Goal: Information Seeking & Learning: Check status

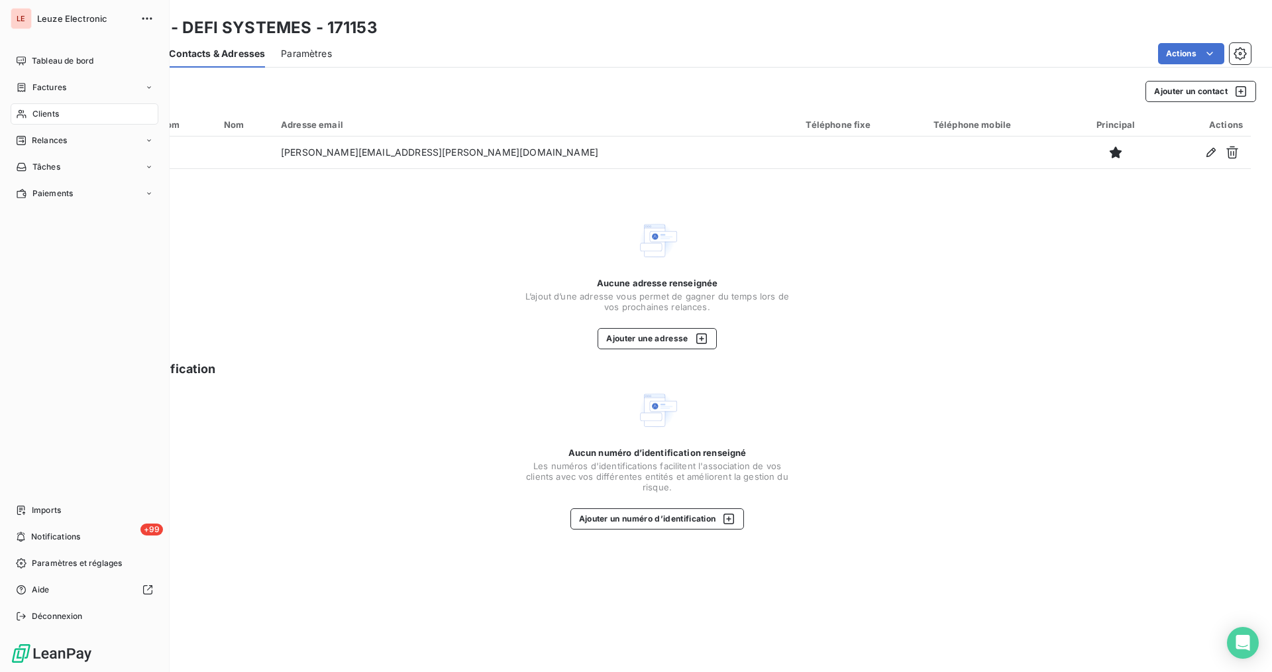
click at [53, 104] on div "Clients" at bounding box center [85, 113] width 148 height 21
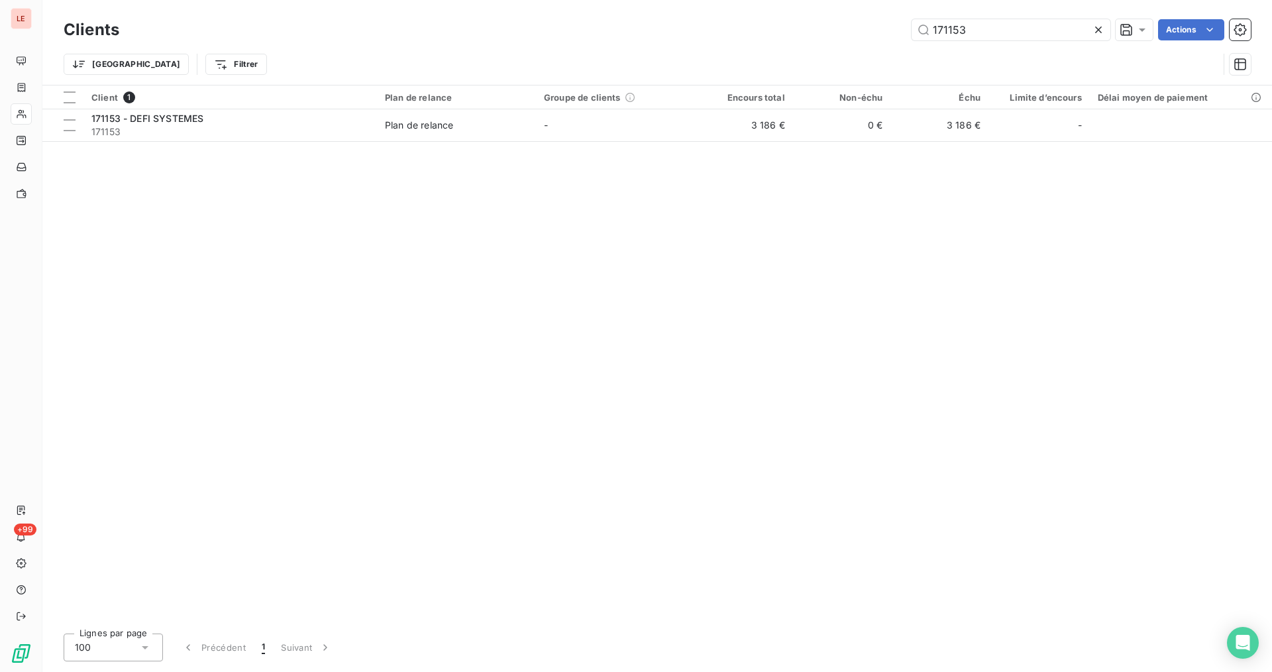
click at [1098, 26] on icon at bounding box center [1098, 29] width 13 height 13
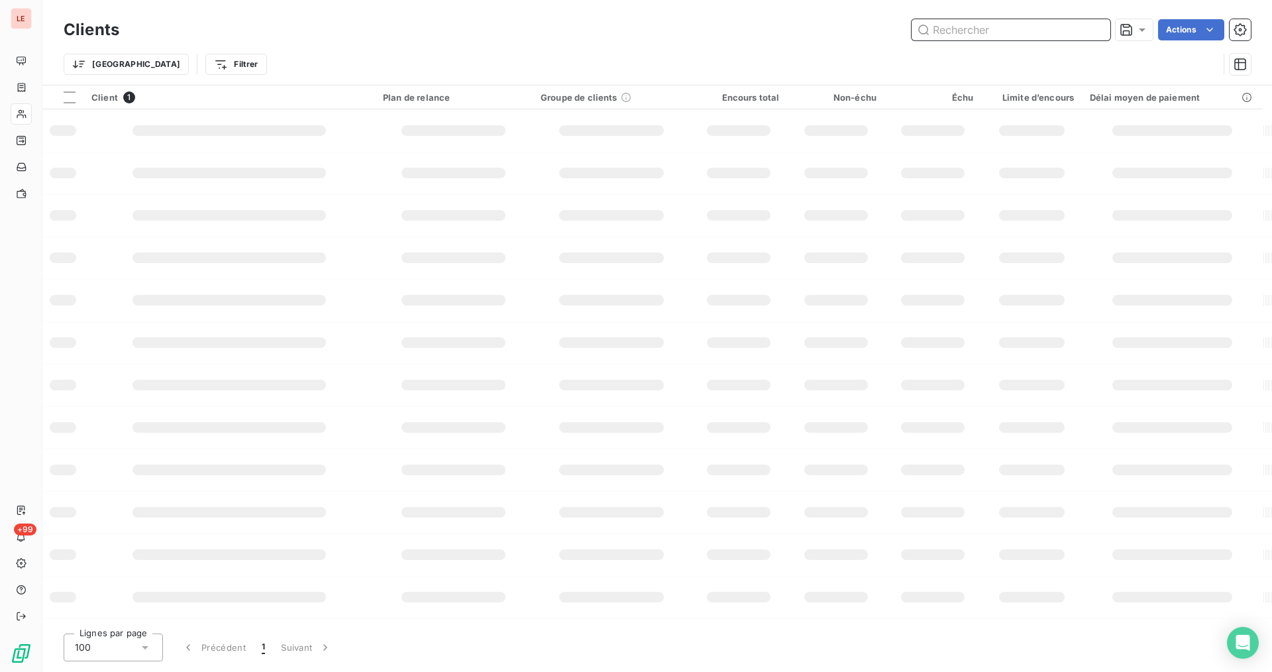
click at [1072, 27] on input "text" at bounding box center [1011, 29] width 199 height 21
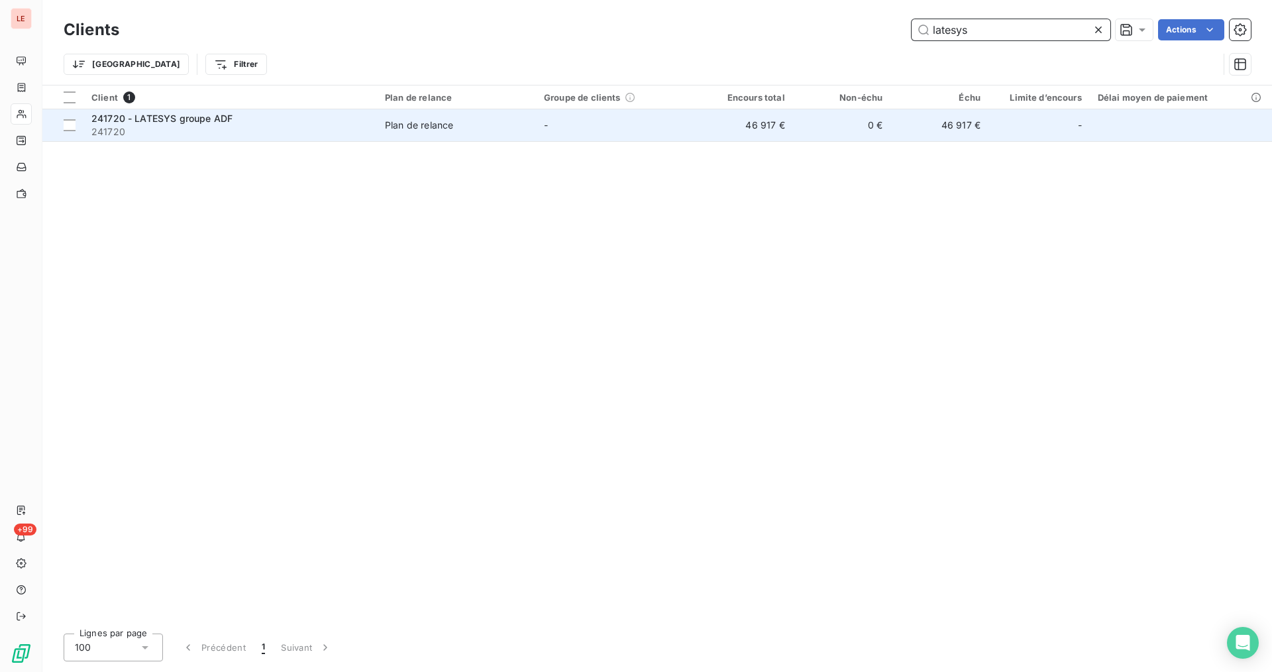
type input "latesys"
click at [736, 135] on td "46 917 €" at bounding box center [744, 125] width 98 height 32
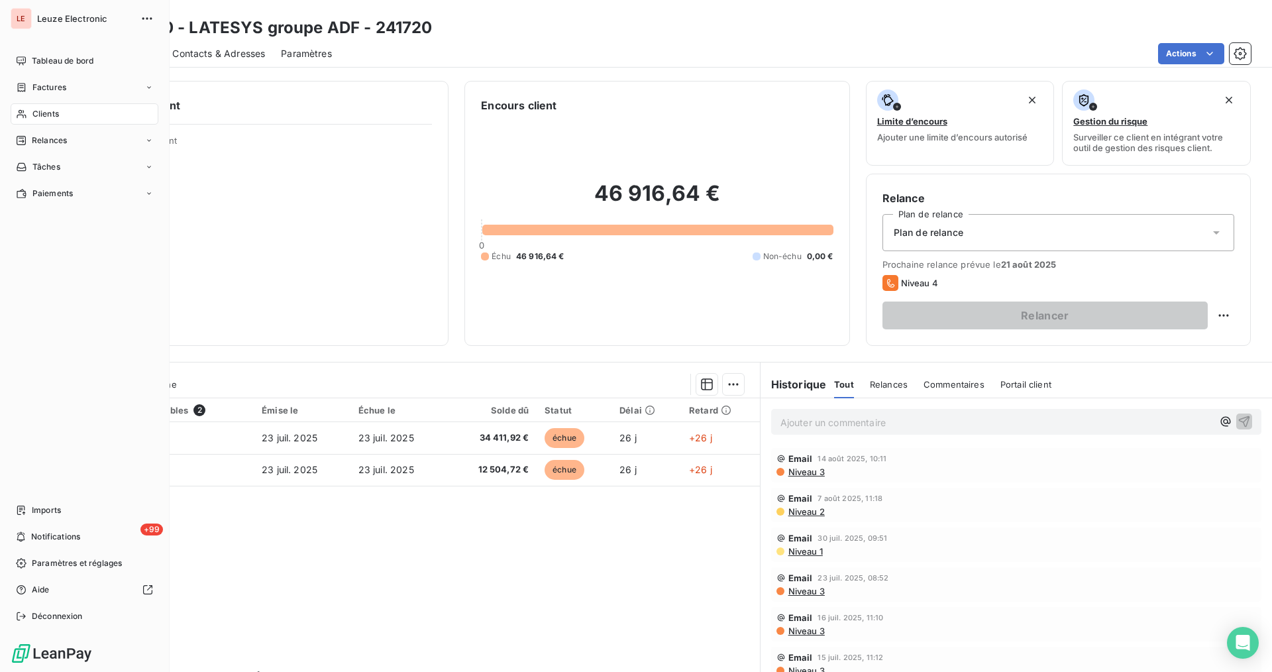
drag, startPoint x: 25, startPoint y: 48, endPoint x: 31, endPoint y: 58, distance: 12.5
click at [25, 48] on div "[PERSON_NAME] Electronic Tableau de bord Factures Clients Relances Tâches Paiem…" at bounding box center [85, 336] width 170 height 672
click at [31, 58] on div "Tableau de bord" at bounding box center [85, 60] width 148 height 21
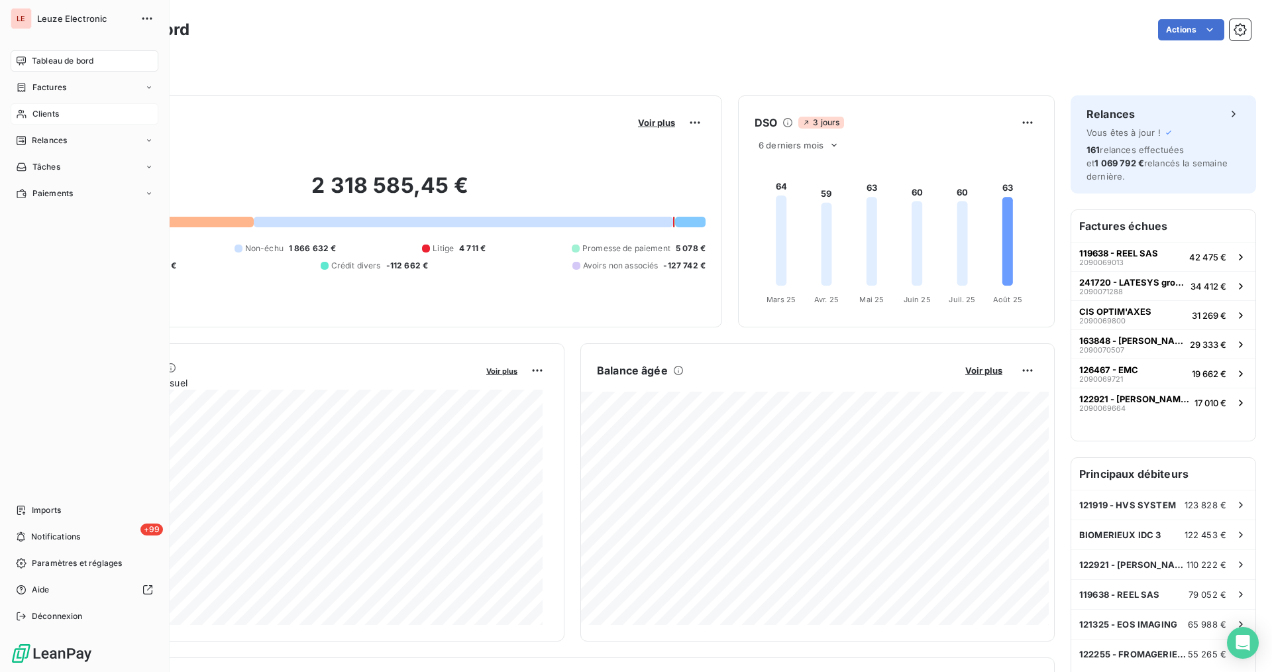
click at [28, 117] on div "Clients" at bounding box center [85, 113] width 148 height 21
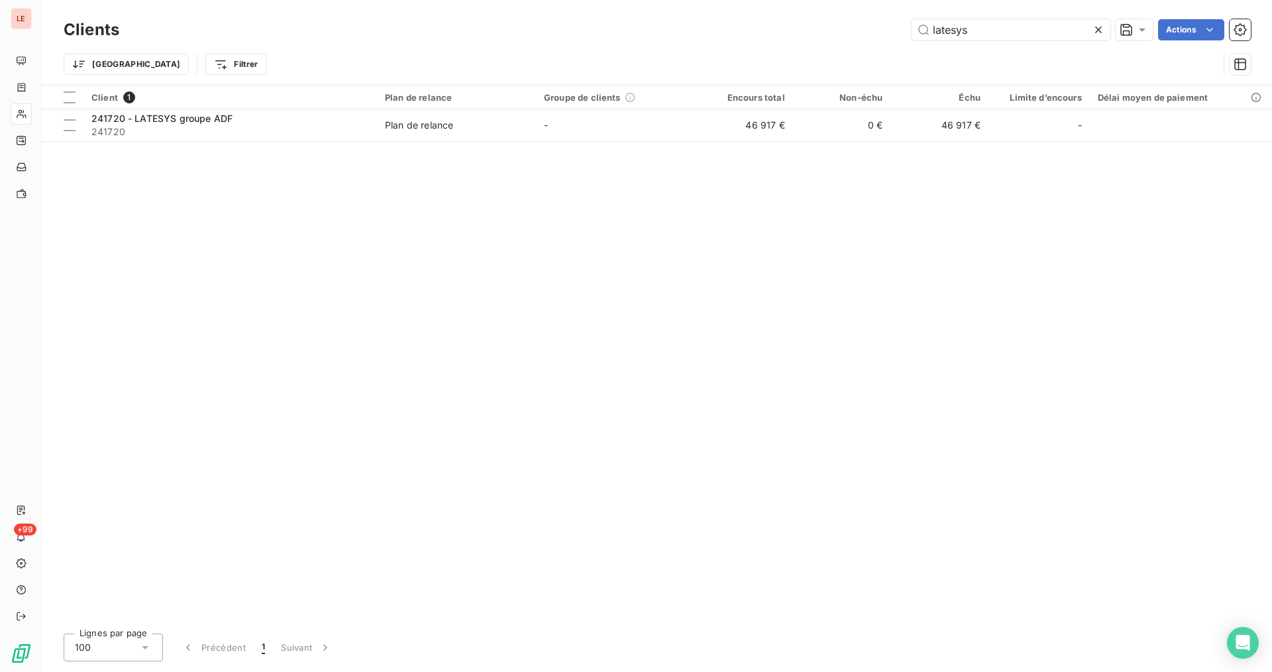
click at [1094, 30] on icon at bounding box center [1098, 29] width 13 height 13
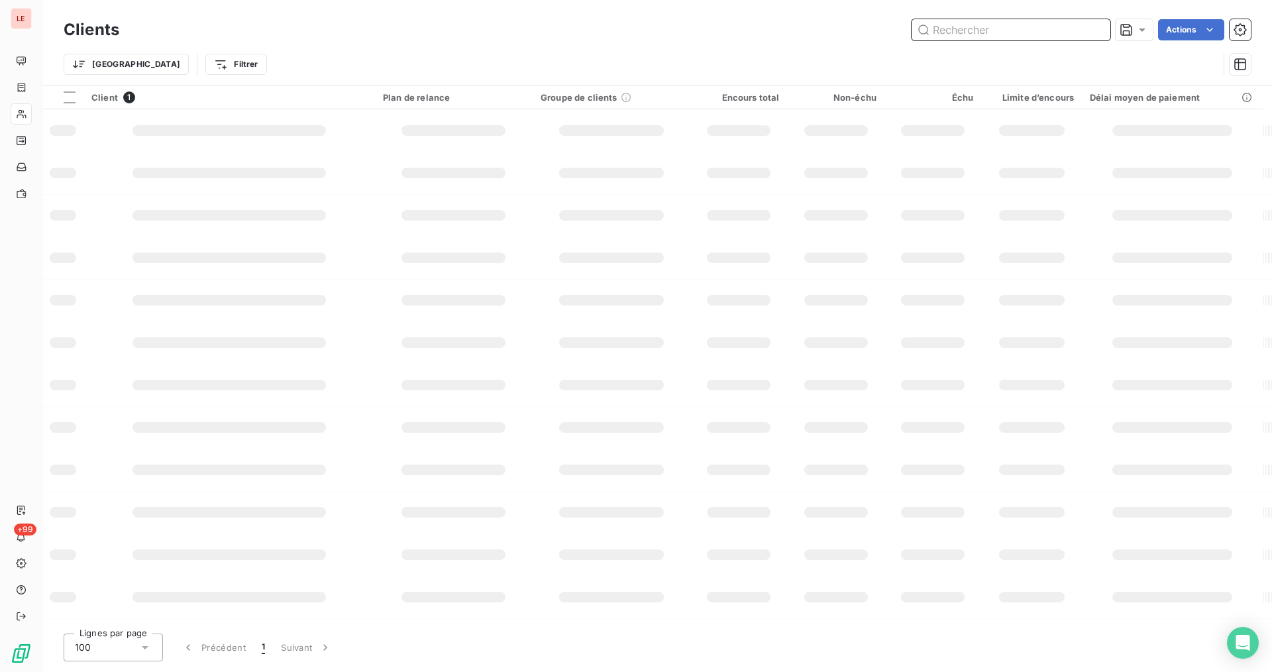
click at [1050, 36] on input "text" at bounding box center [1011, 29] width 199 height 21
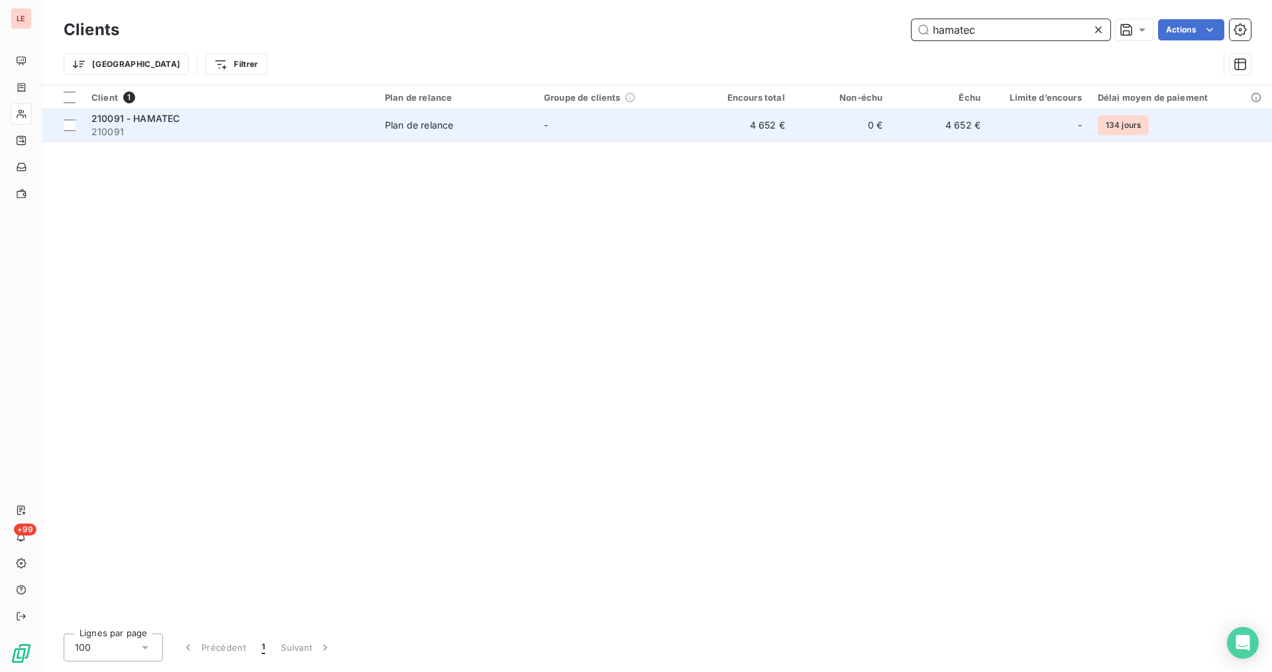
type input "hamatec"
click at [853, 129] on td "0 €" at bounding box center [842, 125] width 98 height 32
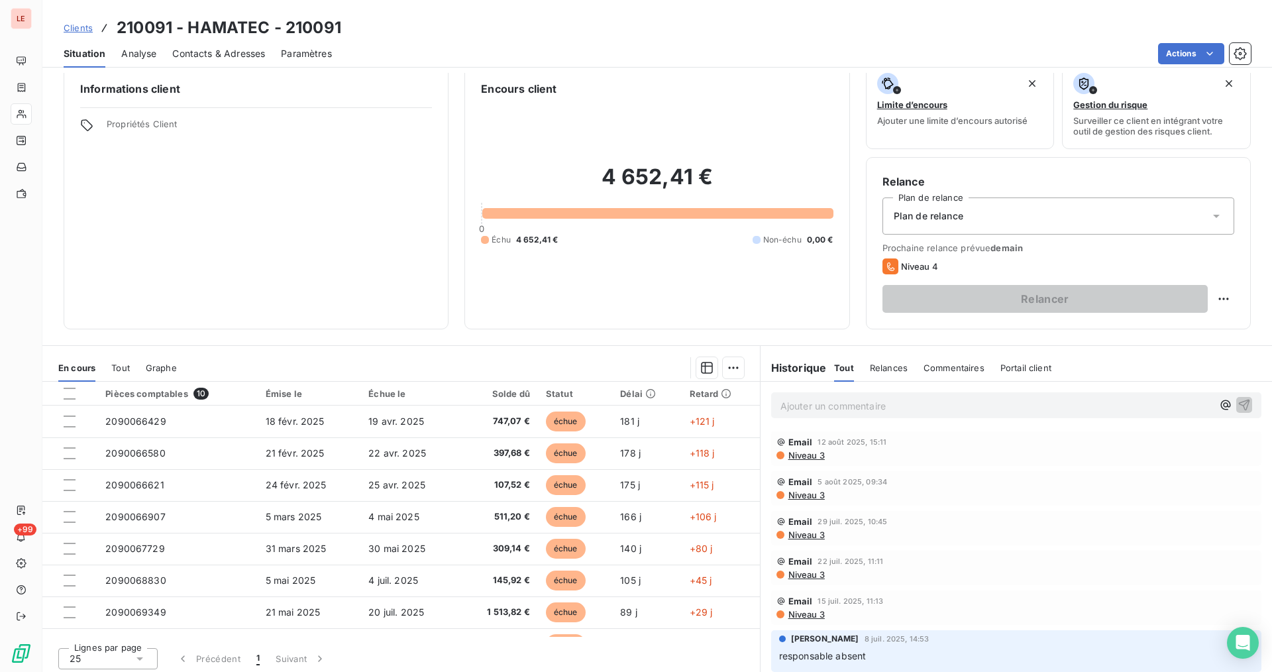
scroll to position [21, 0]
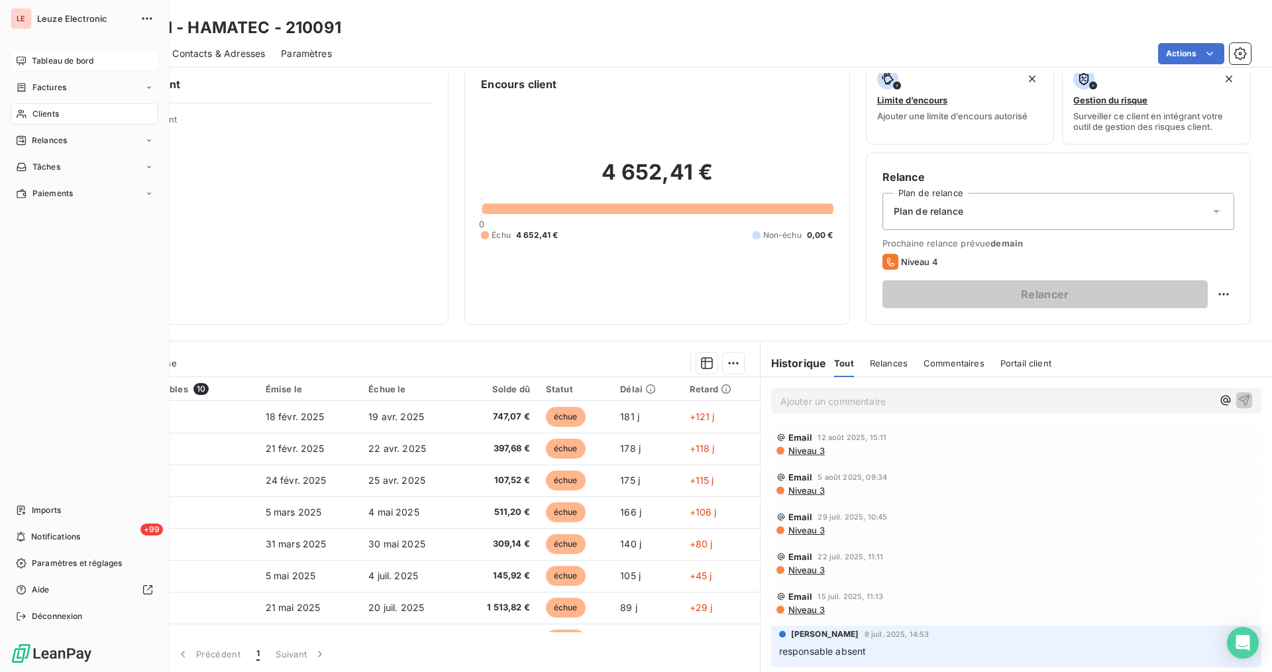
click at [101, 70] on div "Tableau de bord" at bounding box center [85, 60] width 148 height 21
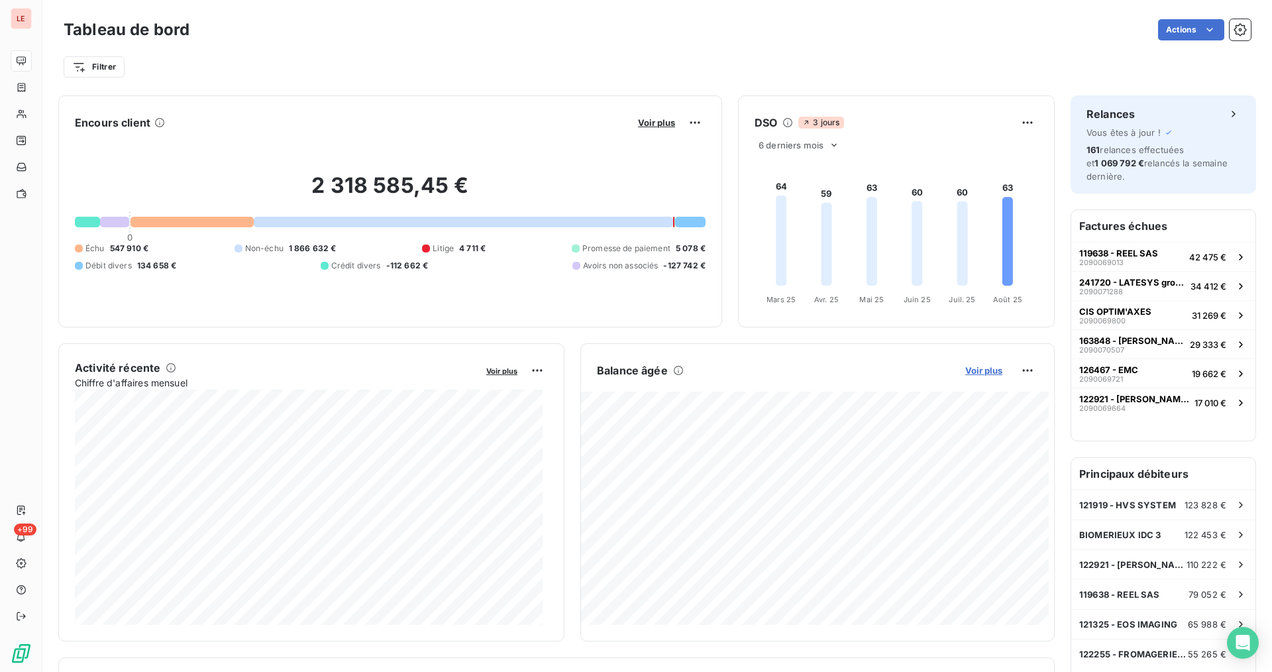
click at [982, 372] on span "Voir plus" at bounding box center [984, 370] width 37 height 11
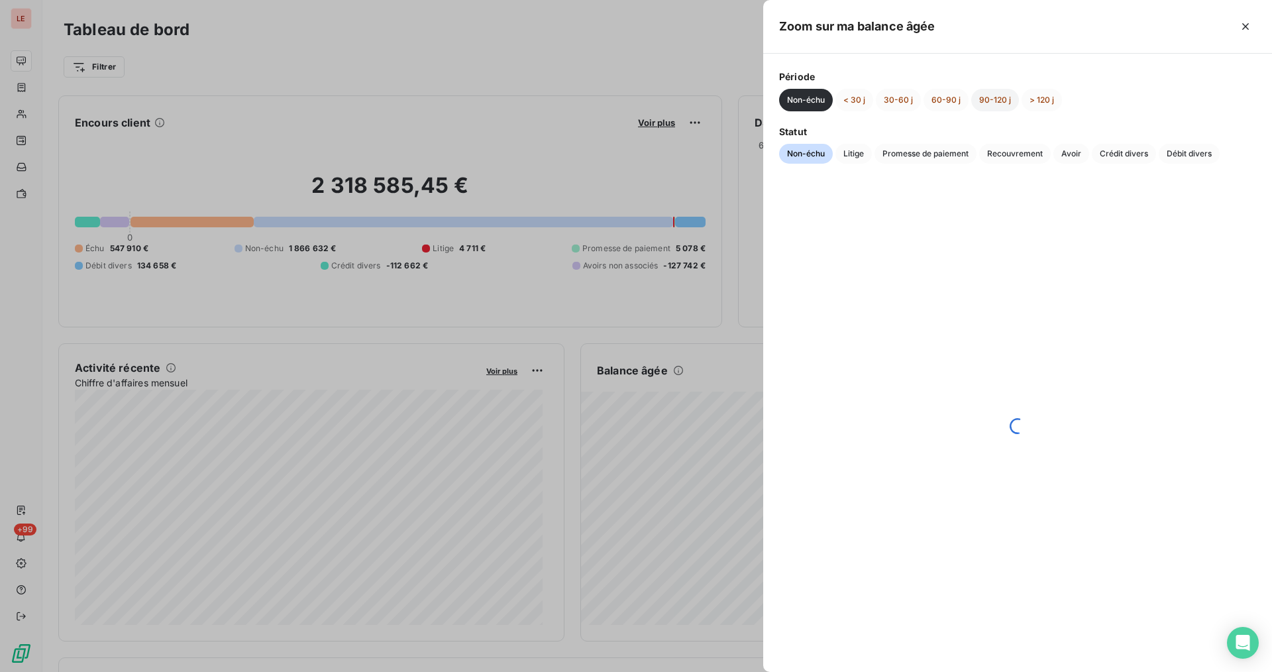
click at [998, 98] on button "90-120 j" at bounding box center [996, 100] width 48 height 23
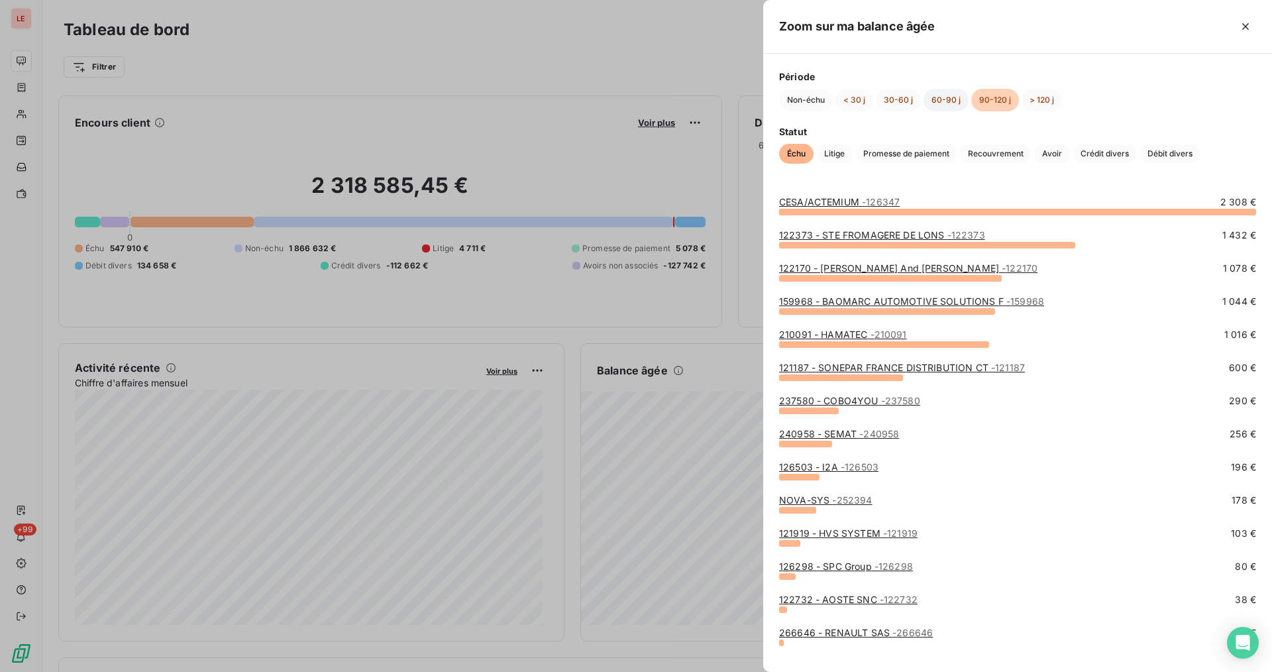
click at [948, 104] on button "60-90 j" at bounding box center [946, 100] width 45 height 23
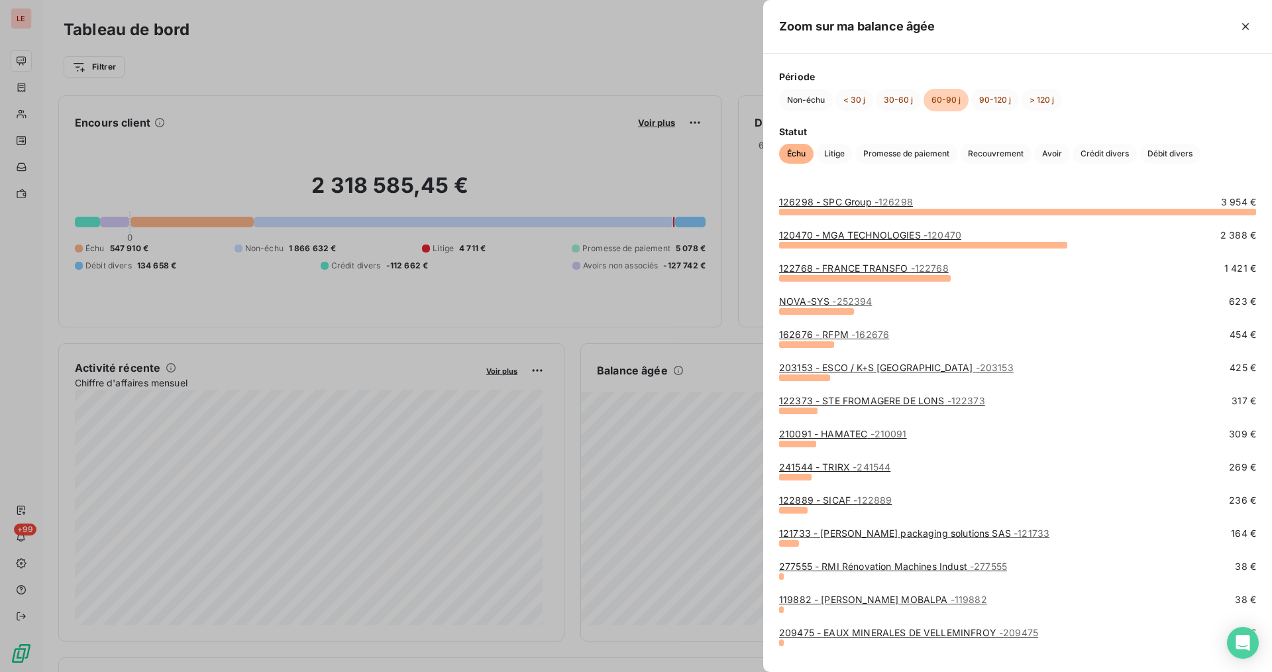
click at [959, 97] on button "60-90 j" at bounding box center [946, 100] width 45 height 23
click at [995, 97] on button "90-120 j" at bounding box center [996, 100] width 48 height 23
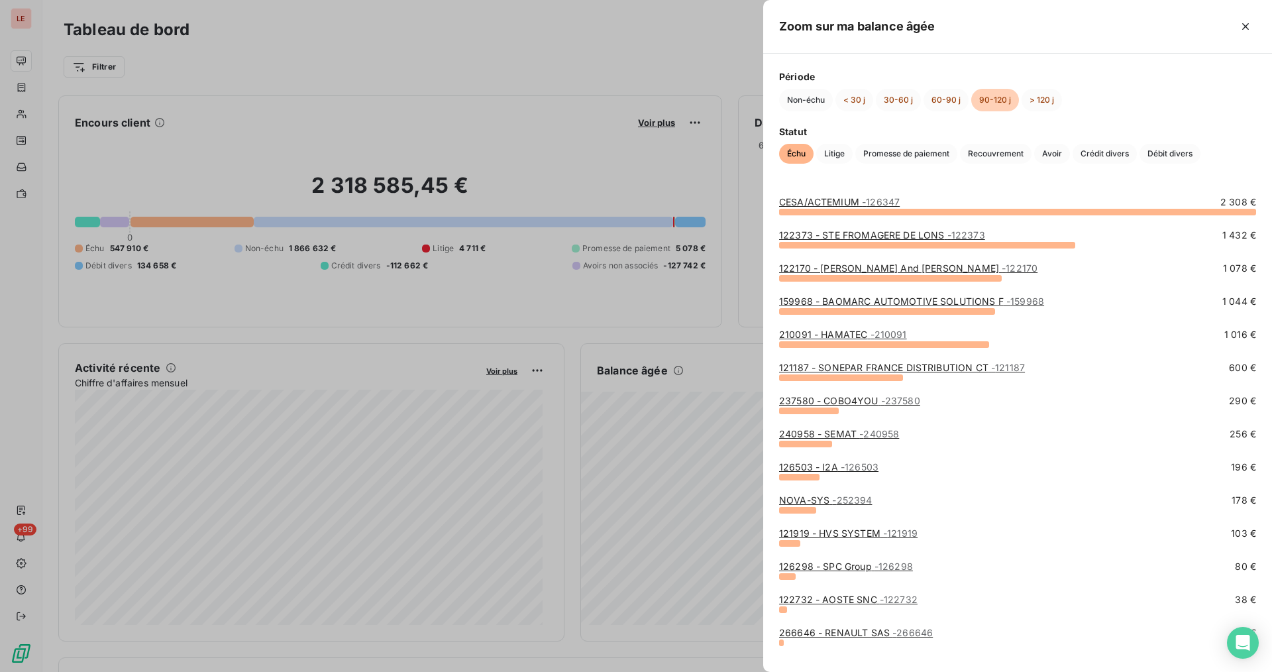
click at [870, 199] on span "- 126347" at bounding box center [881, 201] width 38 height 11
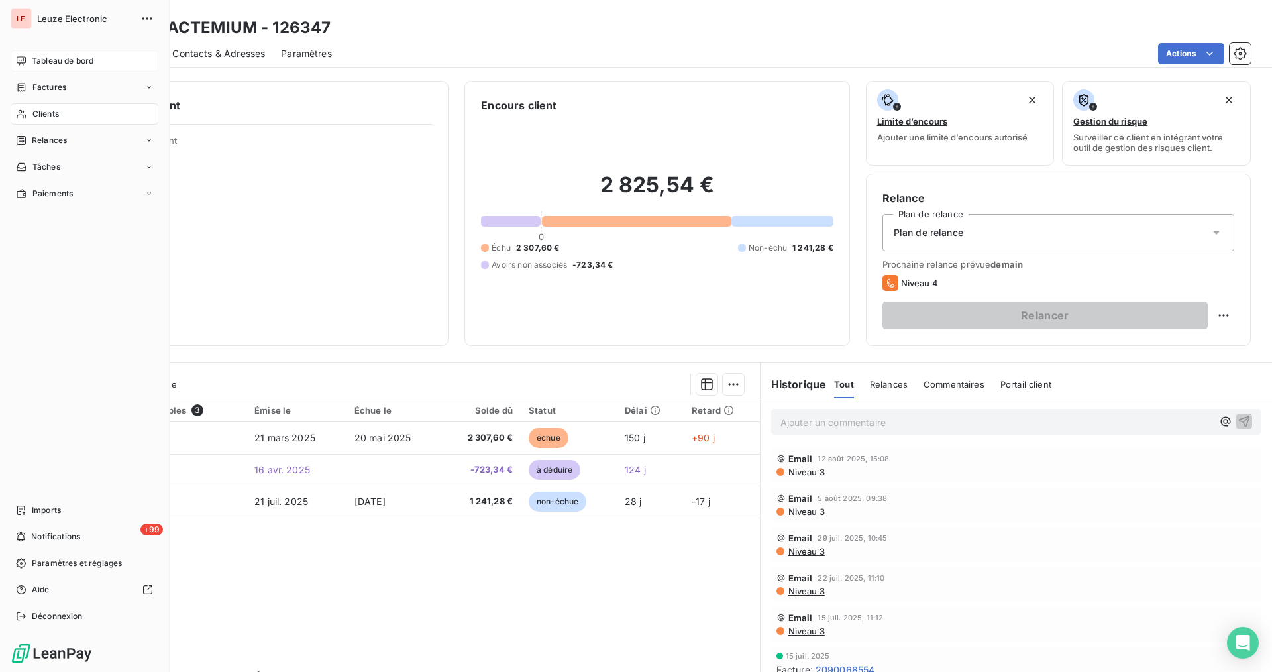
click at [25, 53] on div "Tableau de bord" at bounding box center [85, 60] width 148 height 21
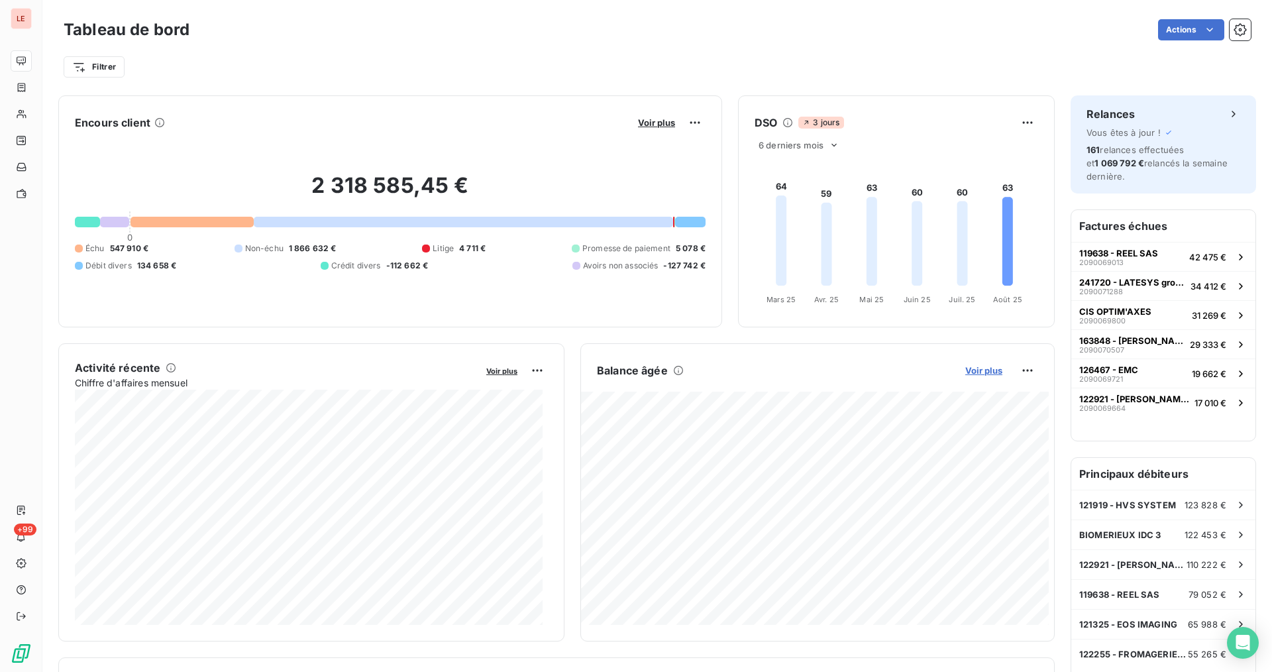
click at [975, 370] on span "Voir plus" at bounding box center [984, 370] width 37 height 11
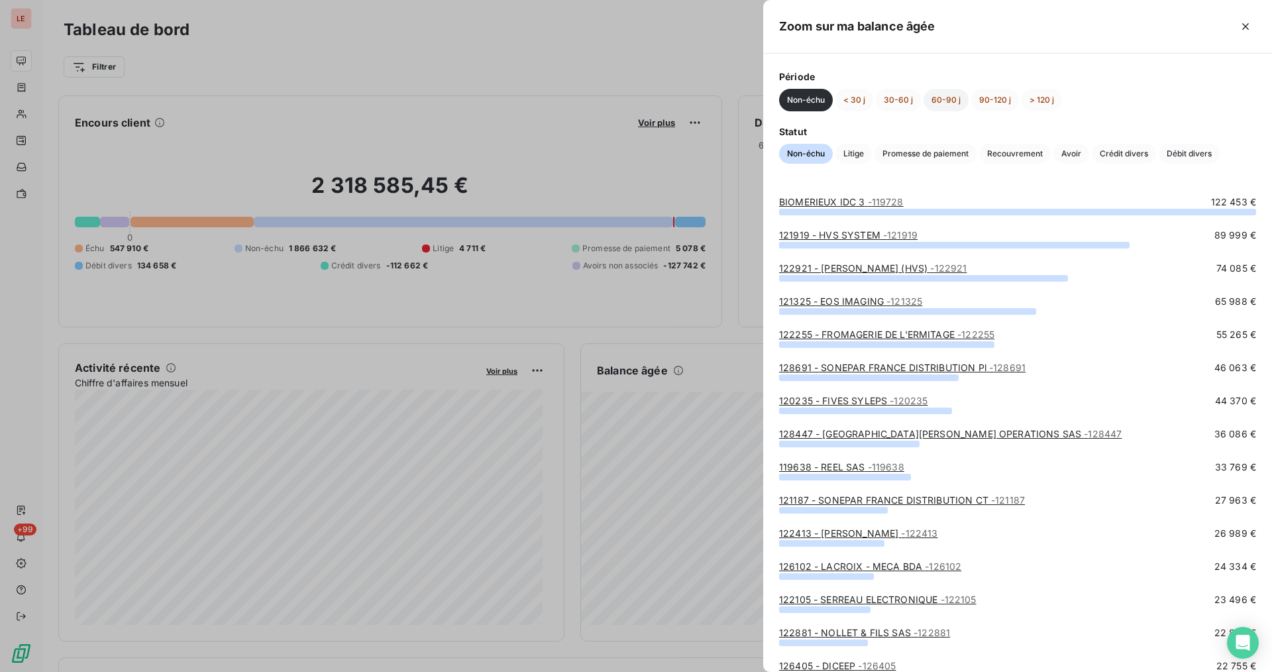
click at [958, 103] on button "60-90 j" at bounding box center [946, 100] width 45 height 23
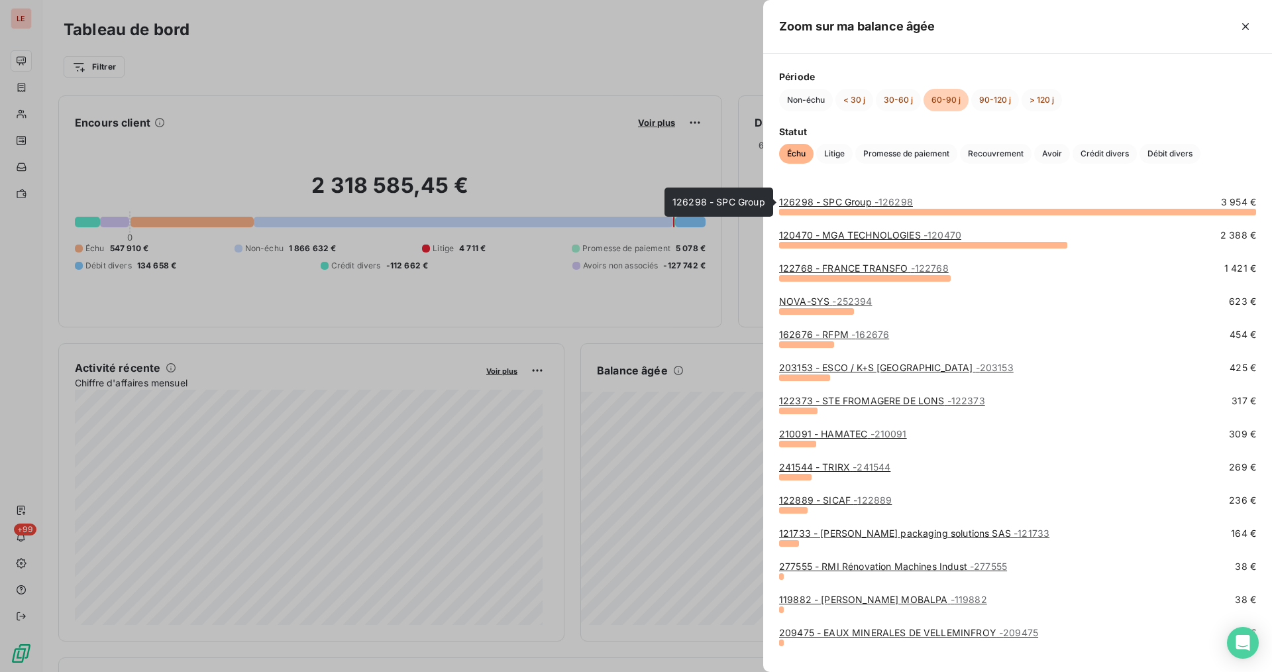
click at [862, 200] on link "126298 - SPC Group - 126298" at bounding box center [846, 201] width 134 height 11
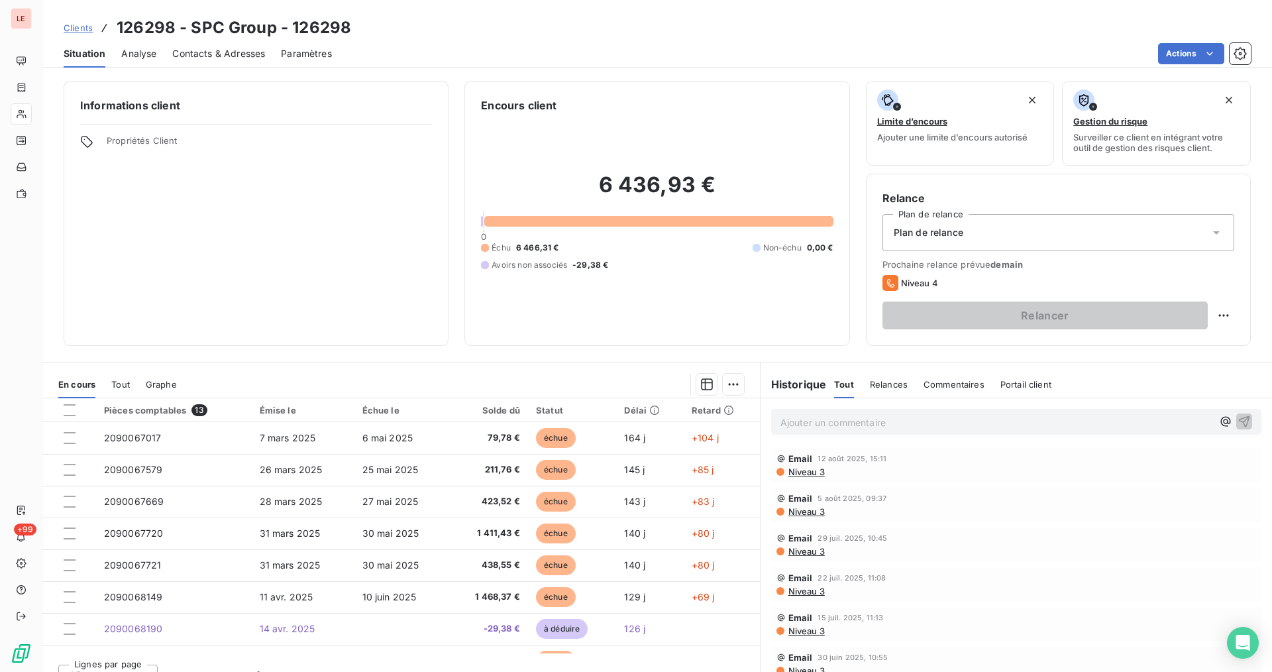
click at [219, 61] on div "Contacts & Adresses" at bounding box center [218, 54] width 93 height 28
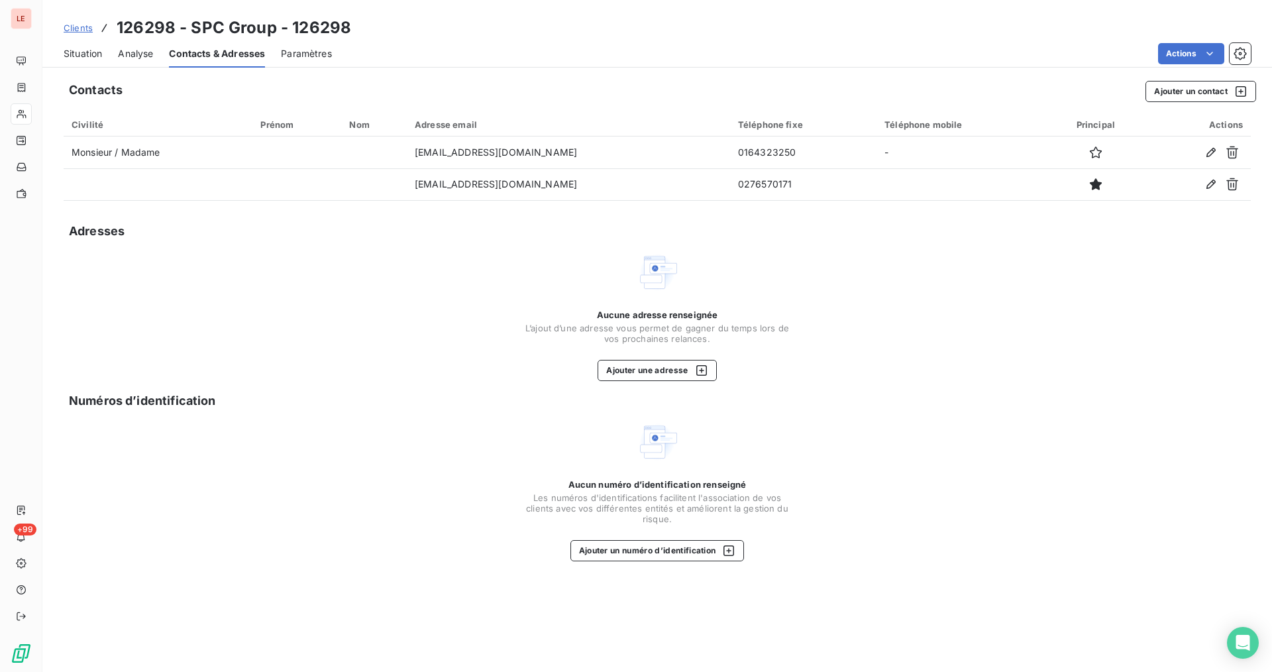
click at [96, 58] on span "Situation" at bounding box center [83, 53] width 38 height 13
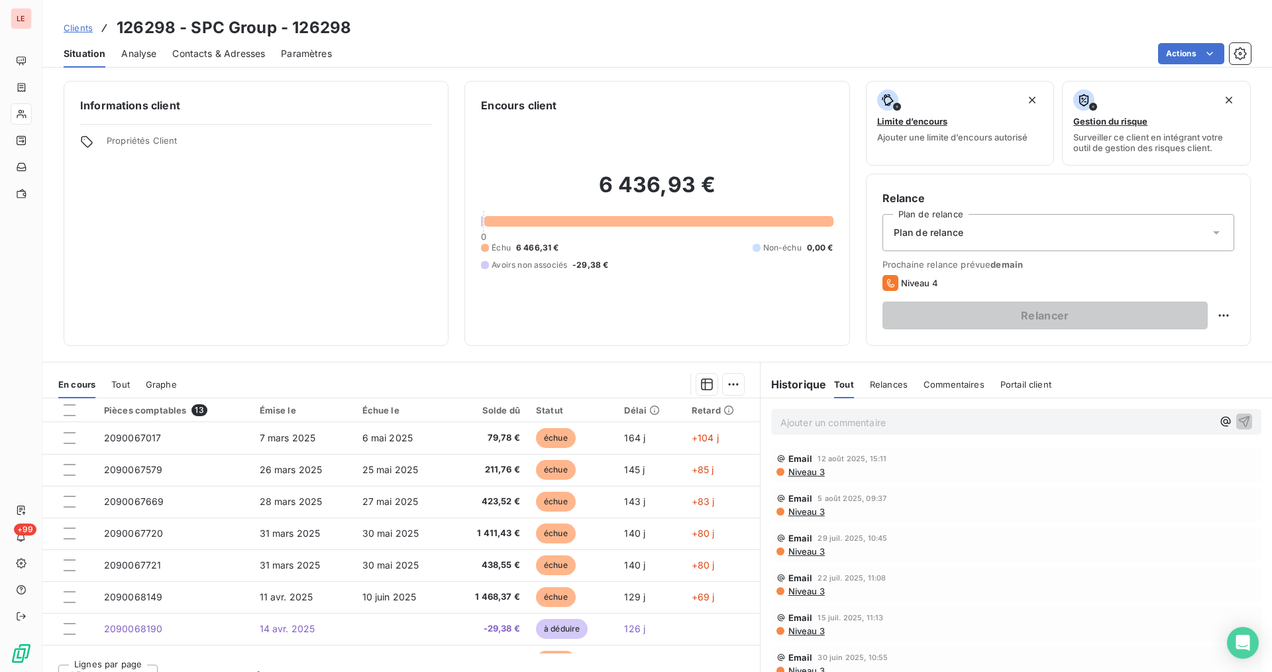
click at [791, 427] on p "Ajouter un commentaire ﻿" at bounding box center [997, 422] width 432 height 17
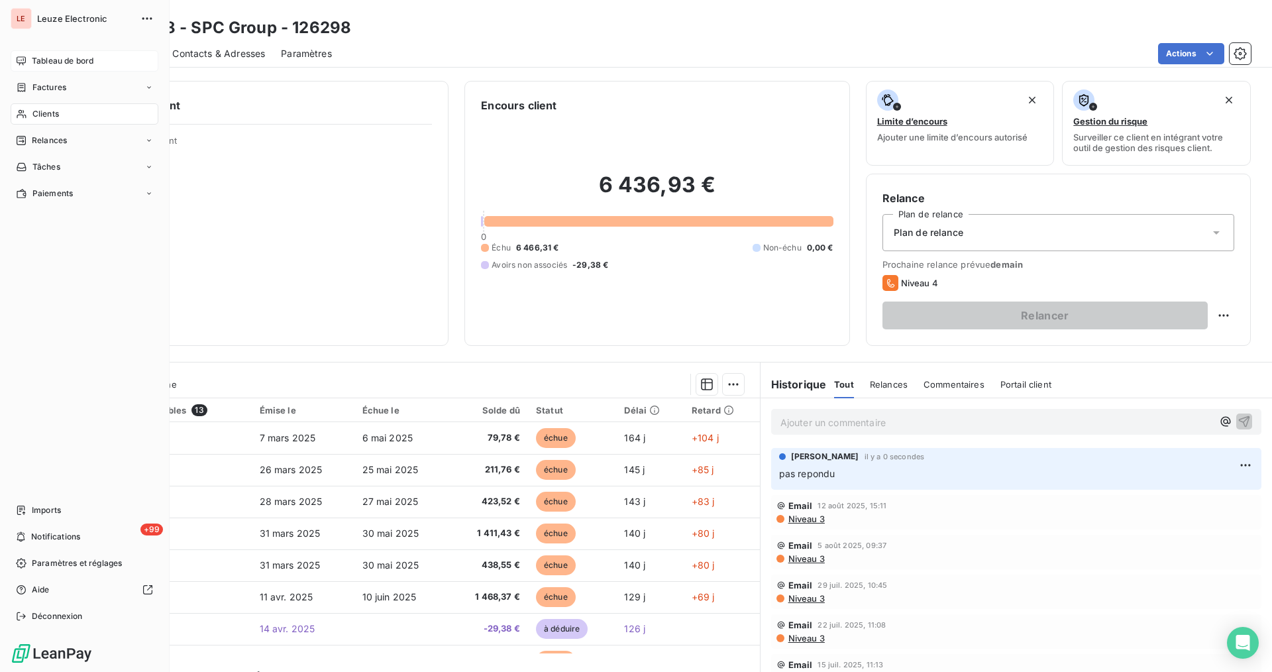
click at [32, 65] on span "Tableau de bord" at bounding box center [63, 61] width 62 height 12
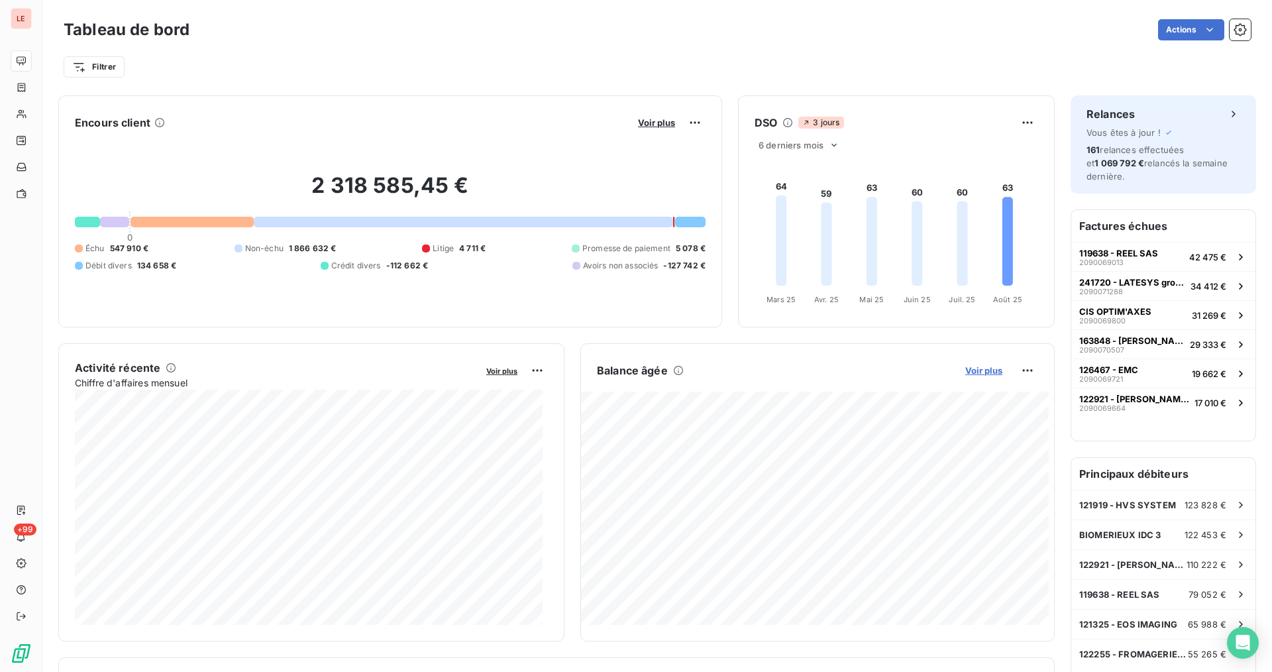
click at [977, 370] on span "Voir plus" at bounding box center [984, 370] width 37 height 11
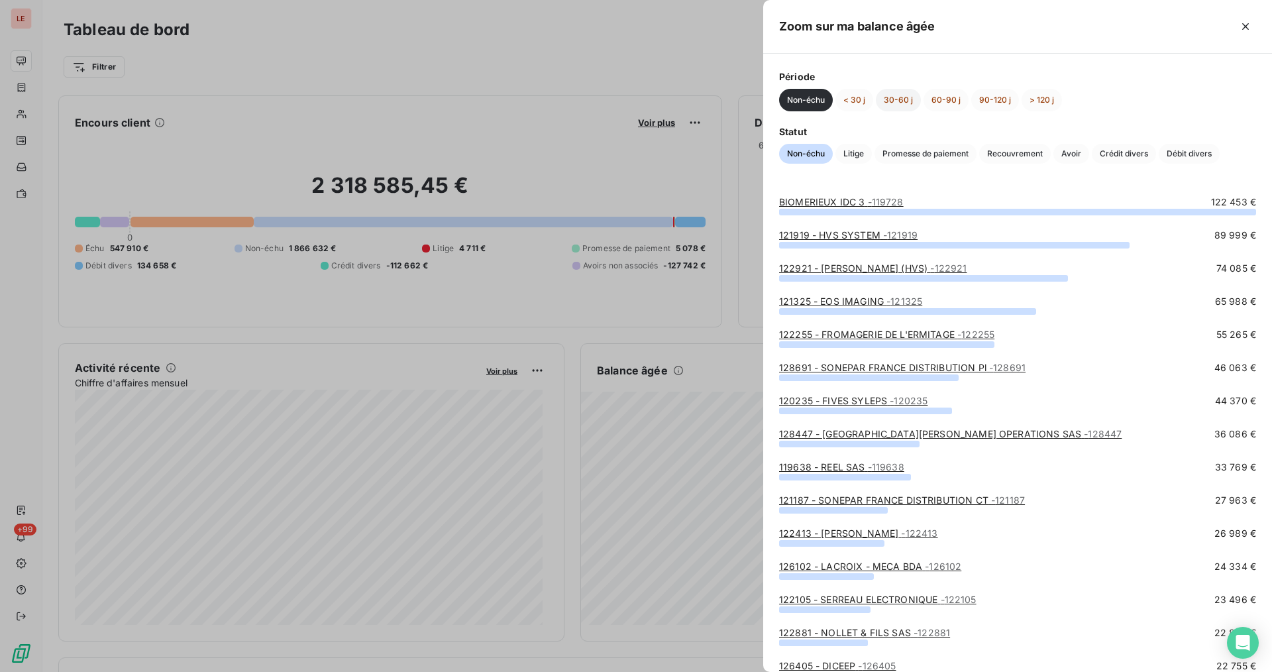
click at [909, 101] on button "30-60 j" at bounding box center [898, 100] width 45 height 23
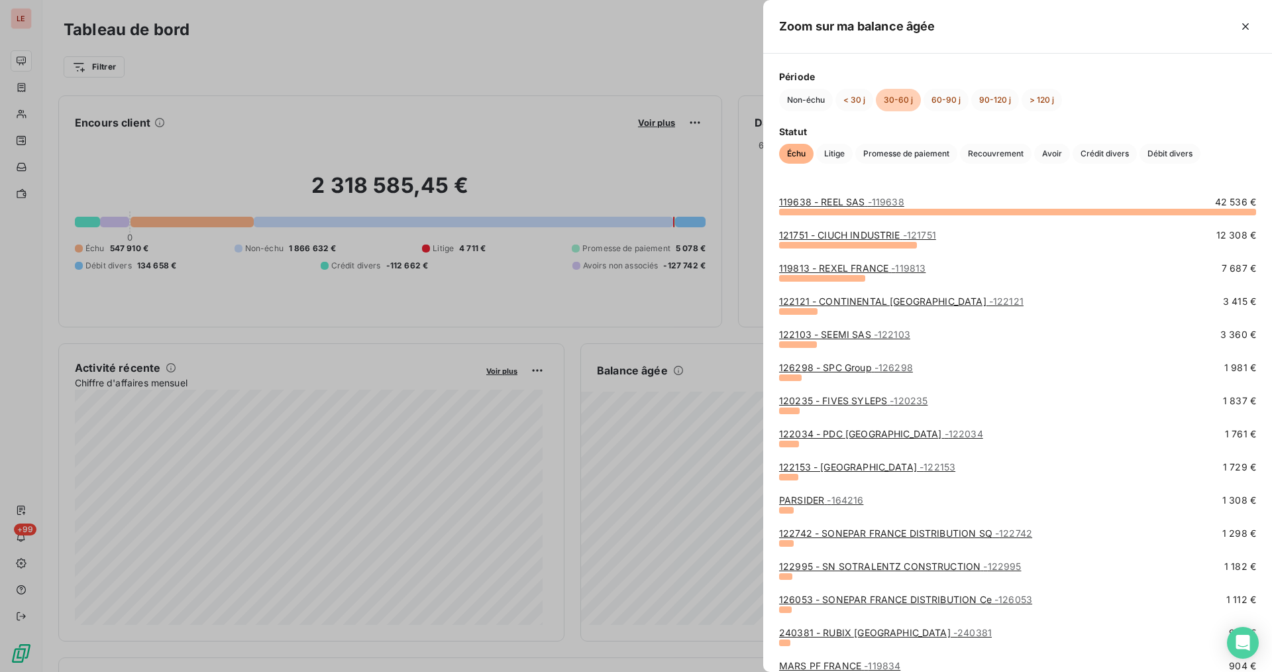
click at [889, 236] on link "121751 - CIUCH INDUSTRIE - 121751" at bounding box center [857, 234] width 157 height 11
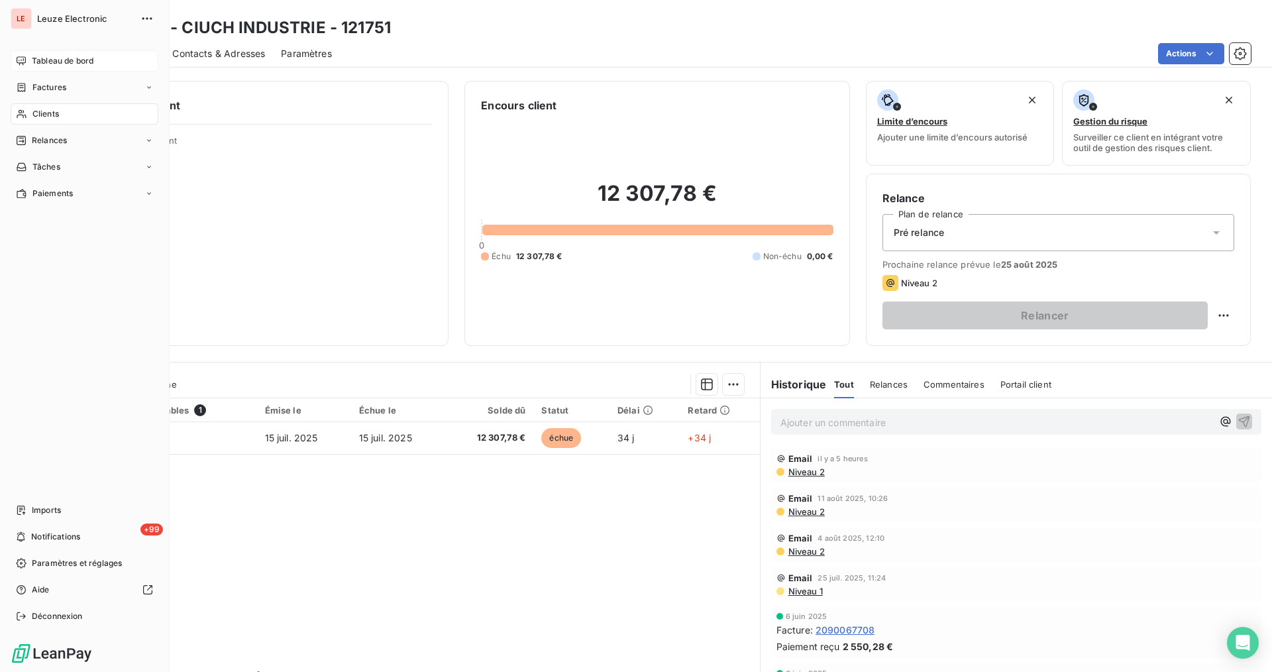
click at [23, 58] on icon at bounding box center [21, 60] width 9 height 9
